Goal: Navigation & Orientation: Find specific page/section

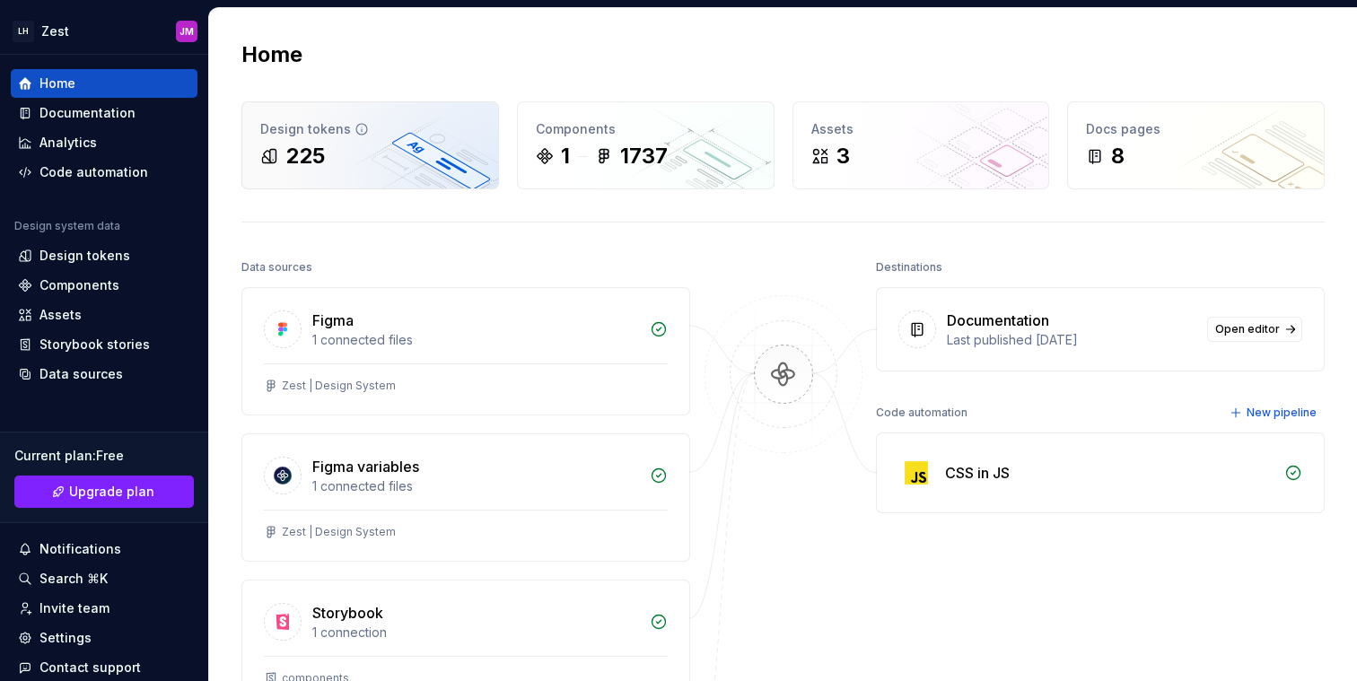
click at [400, 161] on div "225" at bounding box center [370, 156] width 220 height 29
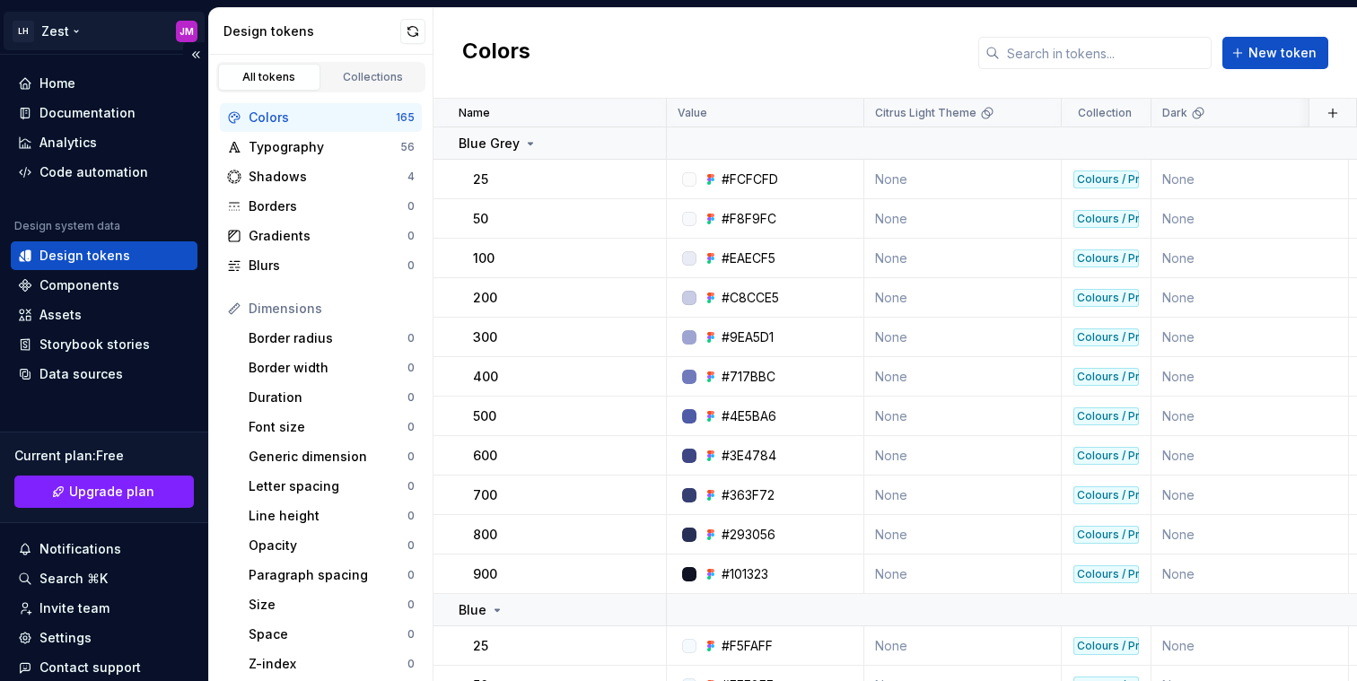
click at [56, 29] on html "LH Zest JM Home Documentation Analytics Code automation Design system data Desi…" at bounding box center [678, 340] width 1357 height 681
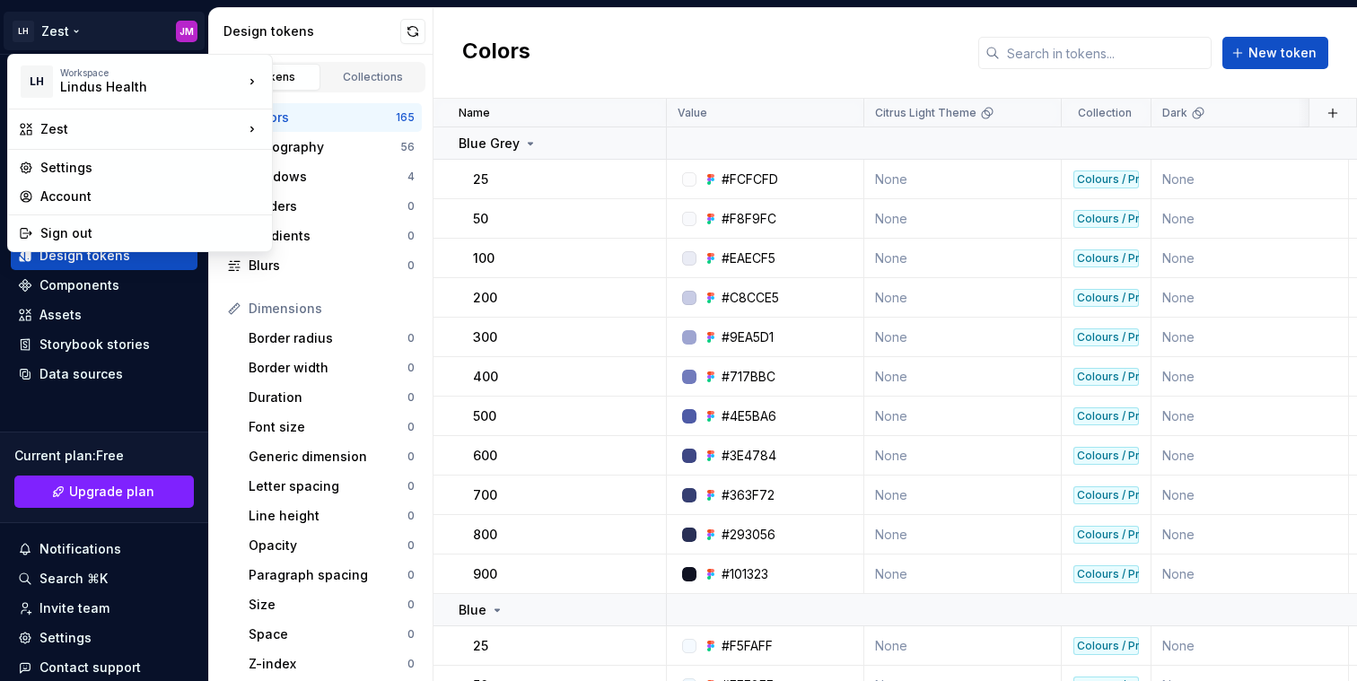
click at [90, 36] on html "LH Zest JM Home Documentation Analytics Code automation Design system data Desi…" at bounding box center [678, 340] width 1357 height 681
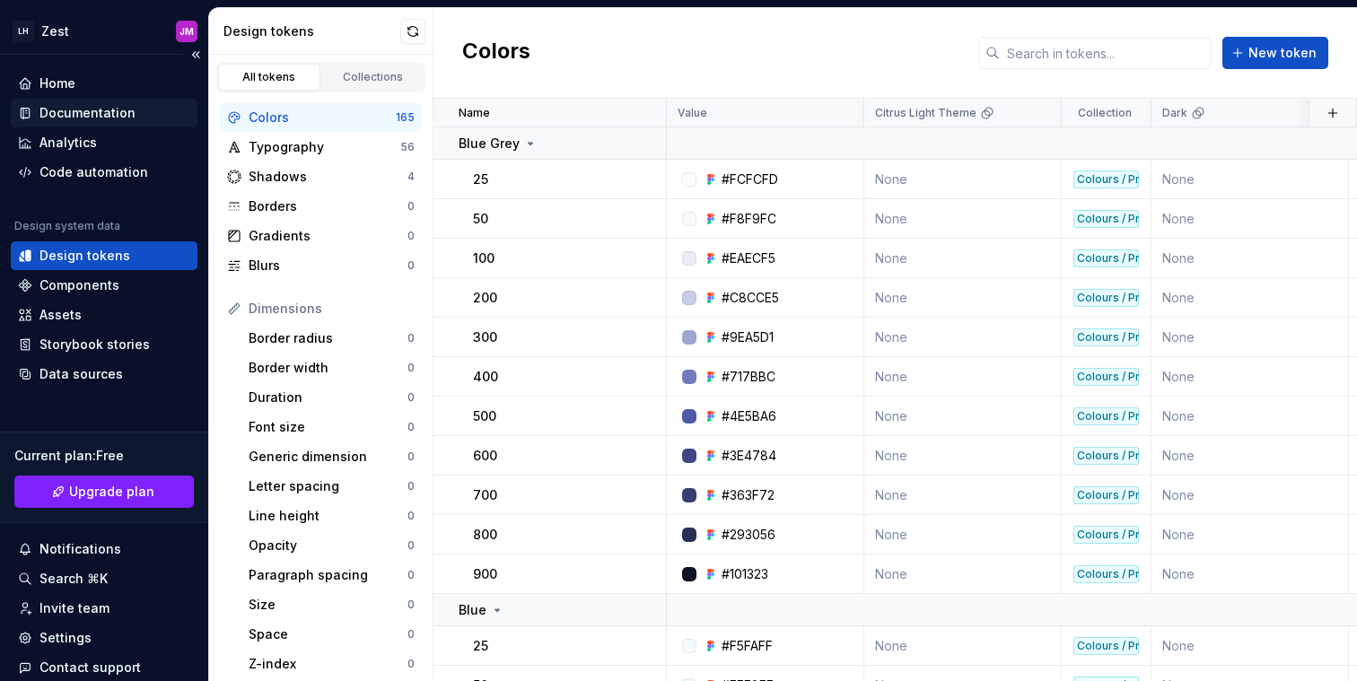
click at [127, 123] on div "Documentation" at bounding box center [104, 113] width 187 height 29
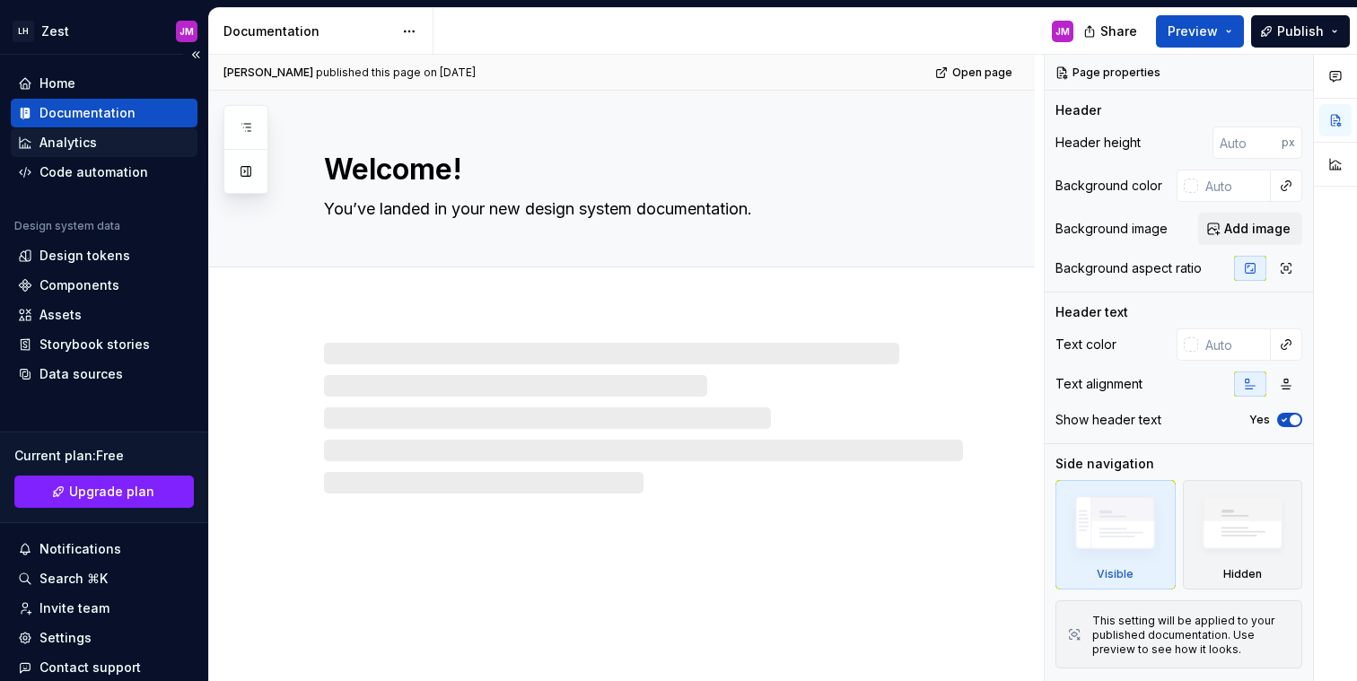
type textarea "*"
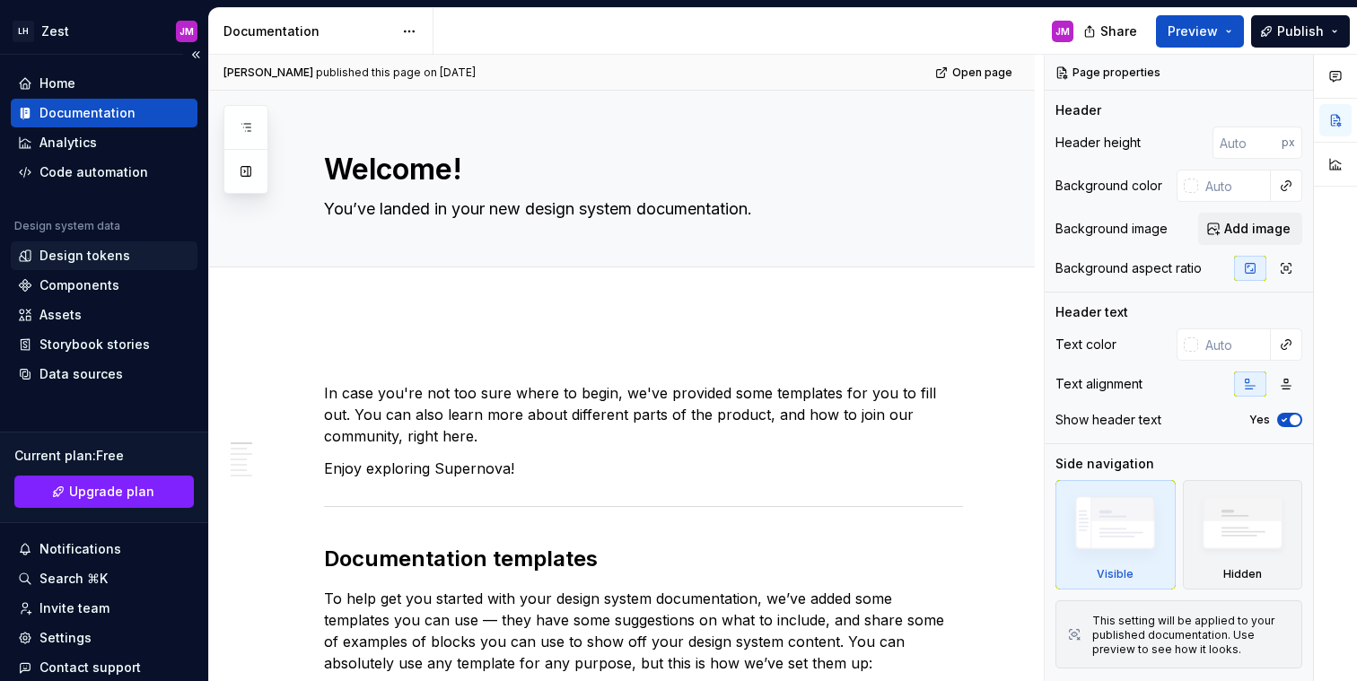
click at [100, 258] on div "Design tokens" at bounding box center [84, 256] width 91 height 18
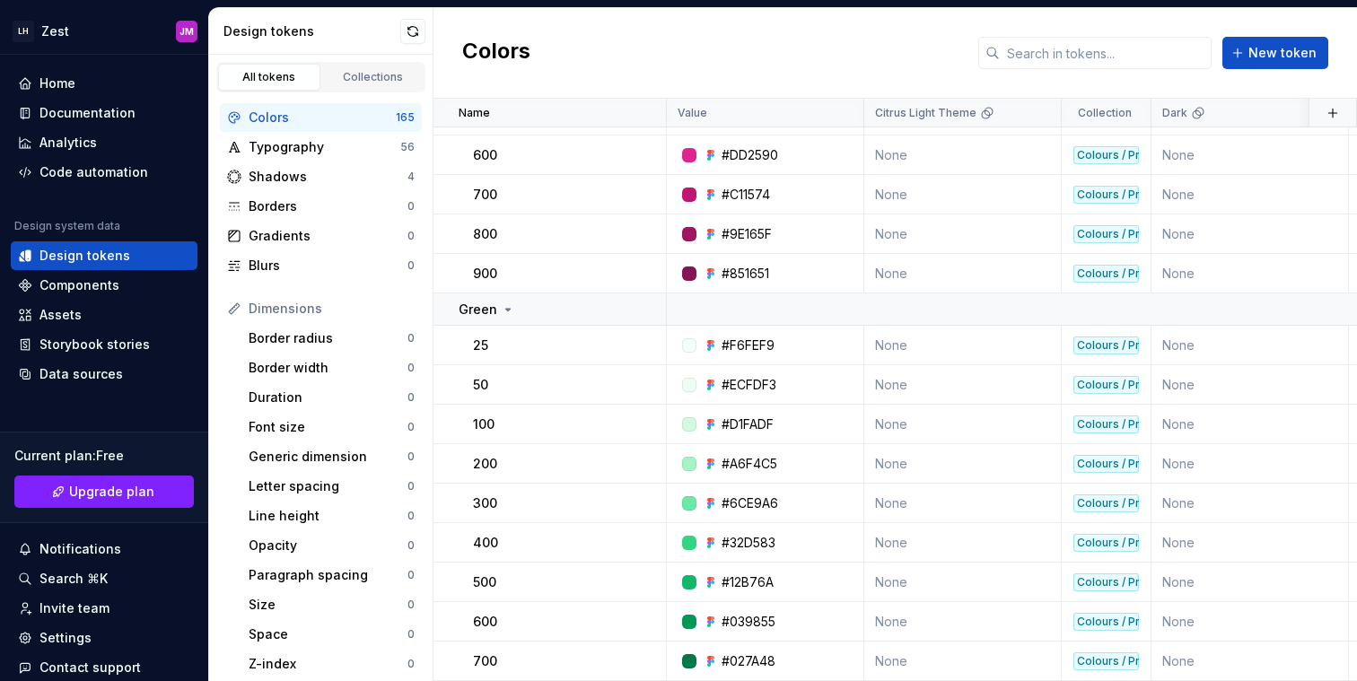
scroll to position [3359, 0]
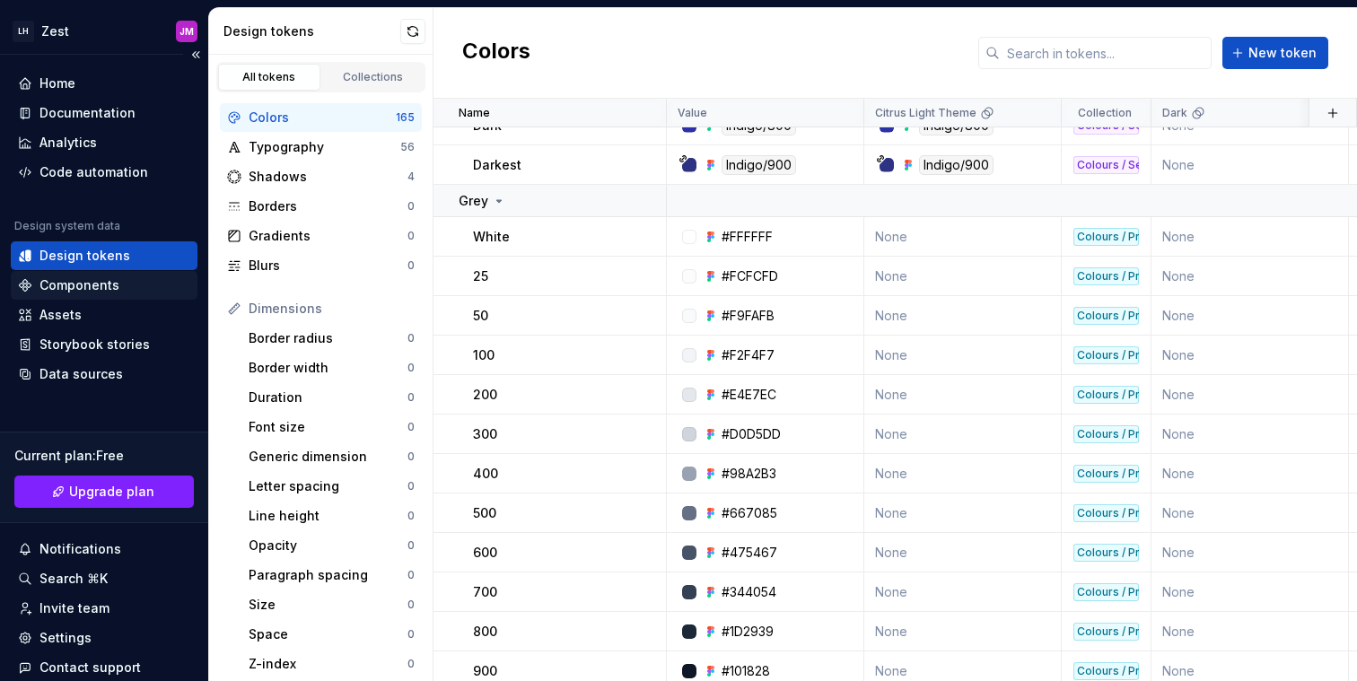
click at [125, 283] on div "Components" at bounding box center [104, 285] width 172 height 18
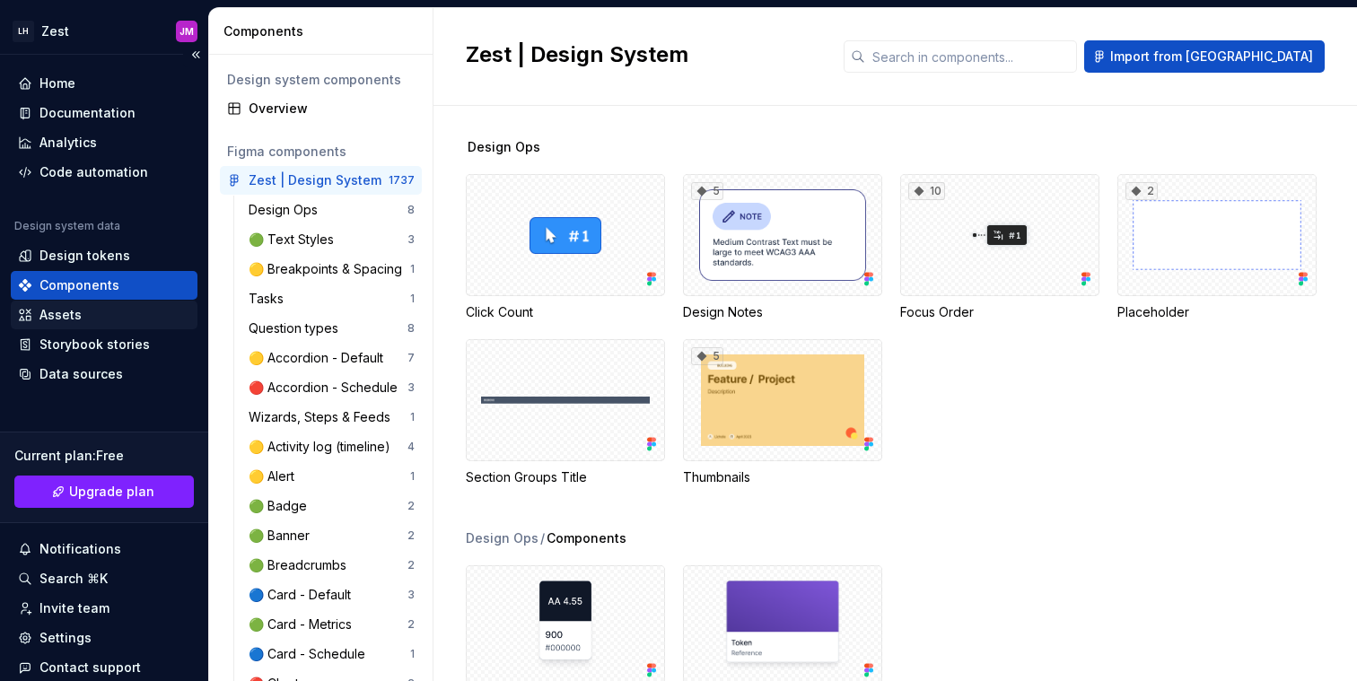
click at [98, 319] on div "Assets" at bounding box center [104, 315] width 172 height 18
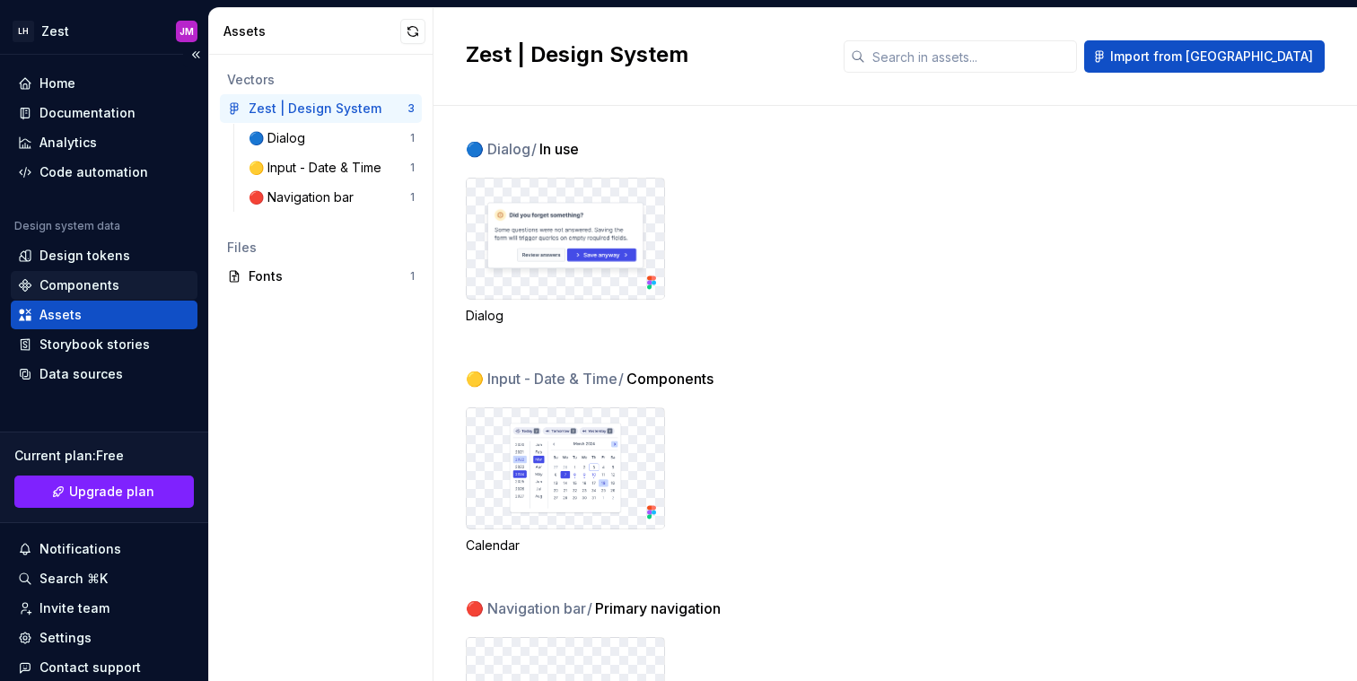
click at [110, 281] on div "Components" at bounding box center [79, 285] width 80 height 18
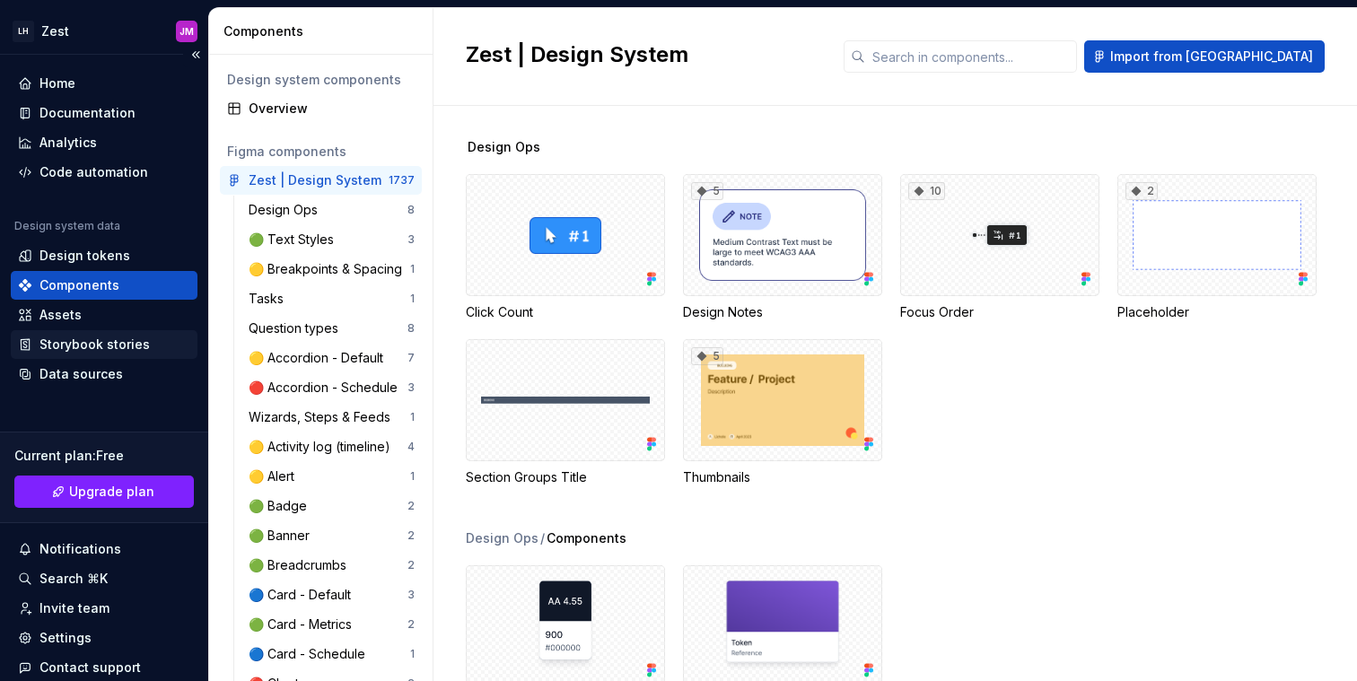
click at [109, 349] on div "Storybook stories" at bounding box center [94, 345] width 110 height 18
